Goal: Navigation & Orientation: Find specific page/section

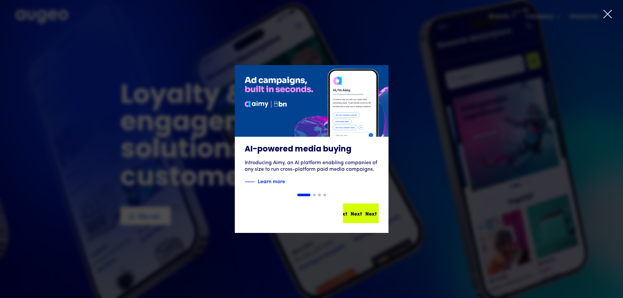
click at [351, 213] on div "Next" at bounding box center [355, 213] width 11 height 8
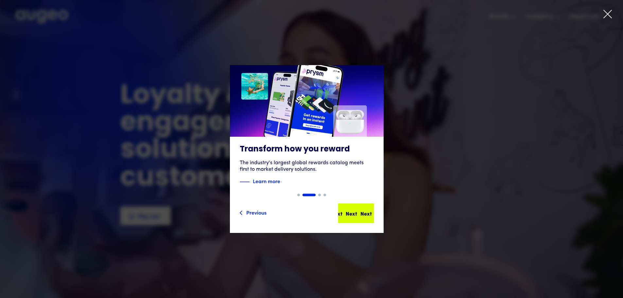
click at [356, 212] on div "Next Next Next Next" at bounding box center [358, 213] width 59 height 8
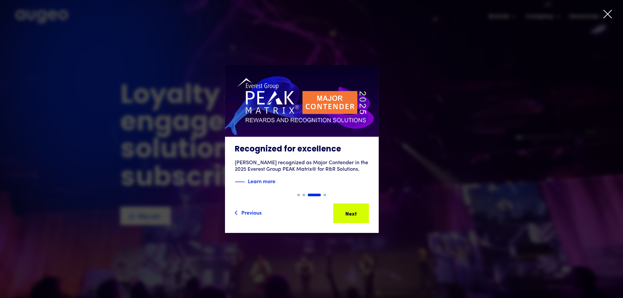
click at [356, 212] on div "Next Next Next Next" at bounding box center [344, 213] width 59 height 8
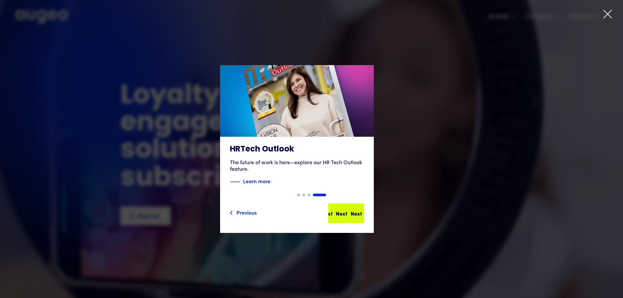
click at [356, 212] on div "Next Next Next Next" at bounding box center [348, 213] width 59 height 8
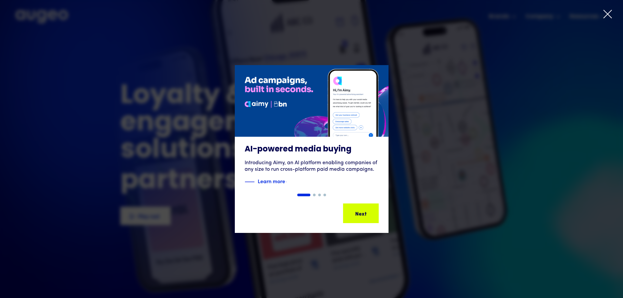
click at [356, 212] on div "Next Next Next Next" at bounding box center [363, 213] width 59 height 8
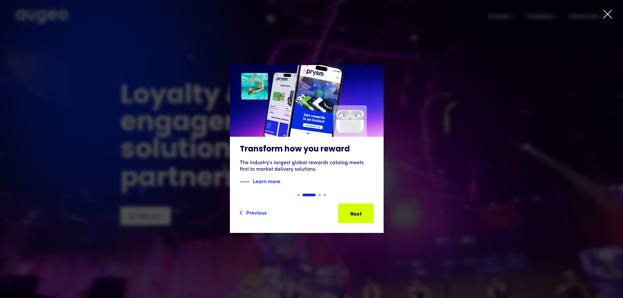
click at [356, 212] on div "Next Next Next Next" at bounding box center [358, 213] width 59 height 8
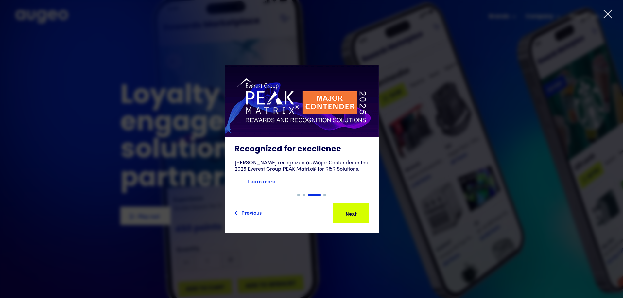
click at [608, 21] on div at bounding box center [311, 149] width 623 height 298
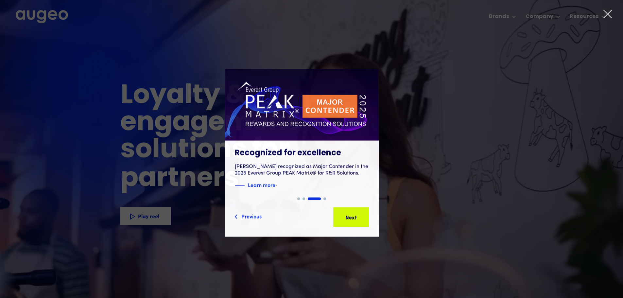
click at [609, 16] on icon at bounding box center [607, 14] width 8 height 8
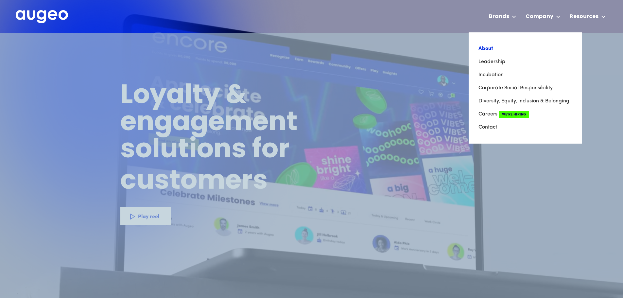
click at [510, 50] on link "About" at bounding box center [524, 48] width 93 height 13
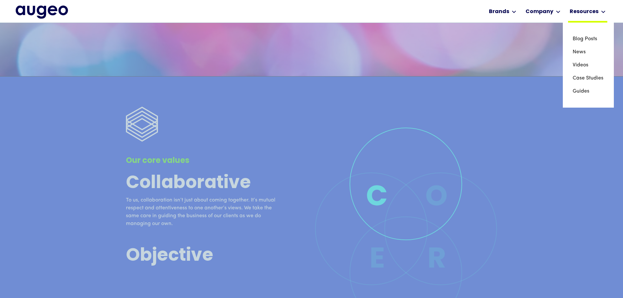
scroll to position [1482, 0]
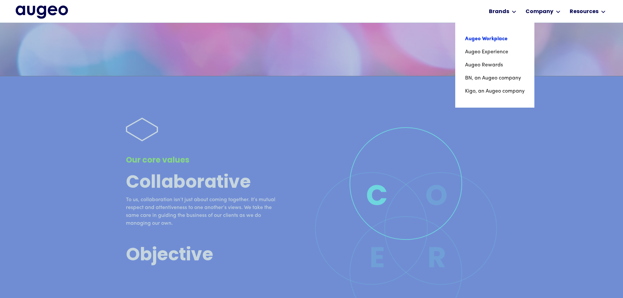
click at [500, 36] on link "Augeo Workplace" at bounding box center [494, 38] width 59 height 13
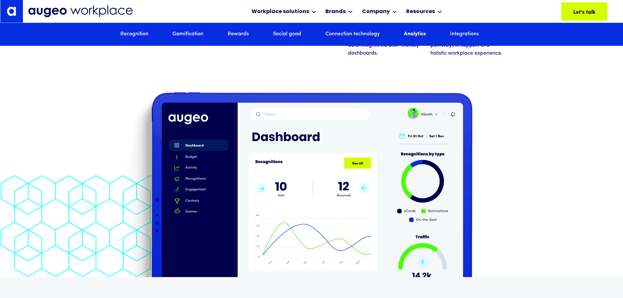
scroll to position [3798, 0]
